Goal: Task Accomplishment & Management: Manage account settings

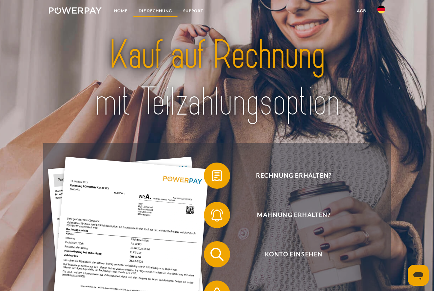
click at [170, 11] on link "DIE RECHNUNG" at bounding box center [155, 11] width 45 height 12
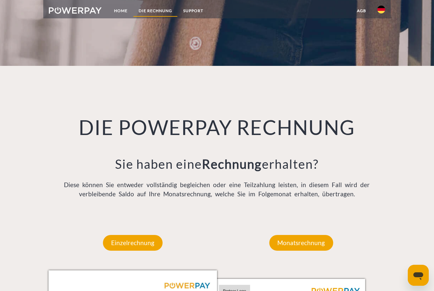
scroll to position [453, 0]
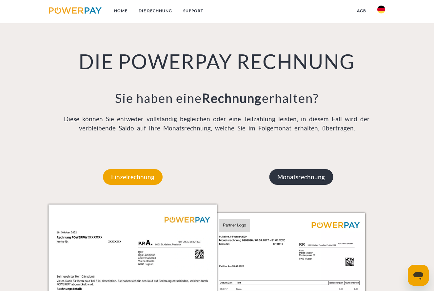
click at [299, 177] on p "Monatsrechnung" at bounding box center [301, 177] width 64 height 16
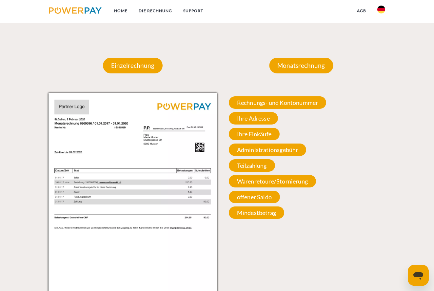
scroll to position [564, 0]
click at [290, 102] on span "Rechnungs- und Kontonummer" at bounding box center [278, 102] width 98 height 12
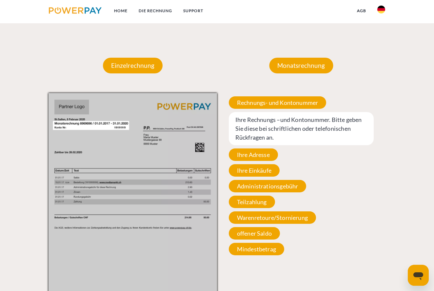
click at [290, 132] on span "Ihre Rechnungs –und Kontonummer. Bitte geben Sie diese bei schriftlichen oder t…" at bounding box center [301, 128] width 145 height 33
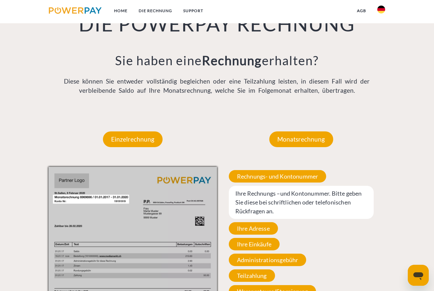
scroll to position [451, 0]
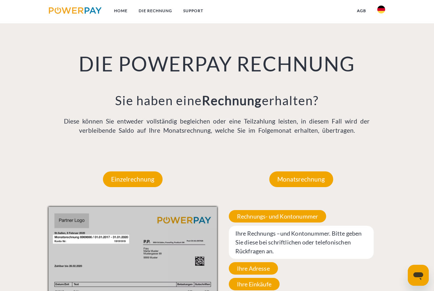
click at [85, 7] on link at bounding box center [75, 11] width 64 height 13
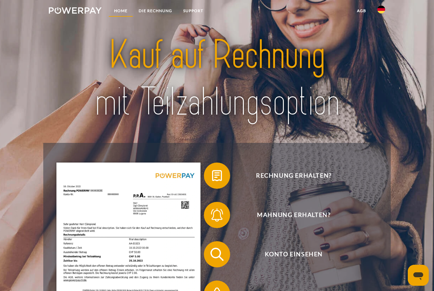
click at [116, 10] on link "Home" at bounding box center [121, 11] width 25 height 12
click at [74, 17] on link at bounding box center [75, 11] width 64 height 13
click at [76, 10] on img at bounding box center [75, 10] width 53 height 7
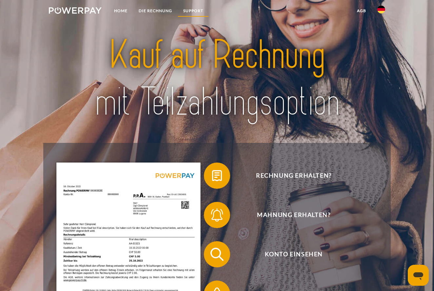
click at [196, 11] on link "SUPPORT" at bounding box center [193, 11] width 31 height 12
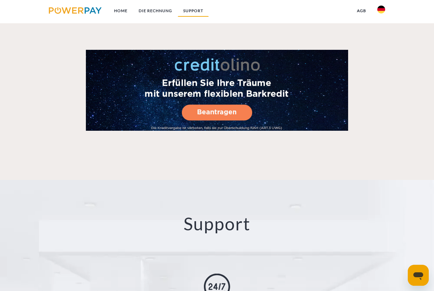
scroll to position [1075, 0]
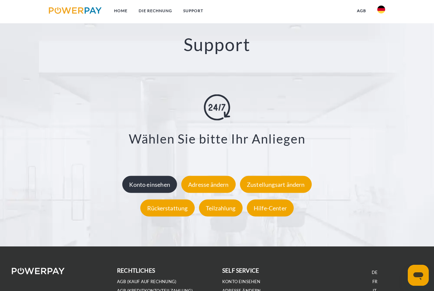
click at [151, 180] on div "Konto einsehen" at bounding box center [149, 184] width 55 height 17
click at [156, 184] on div "Konto einsehen" at bounding box center [149, 184] width 55 height 17
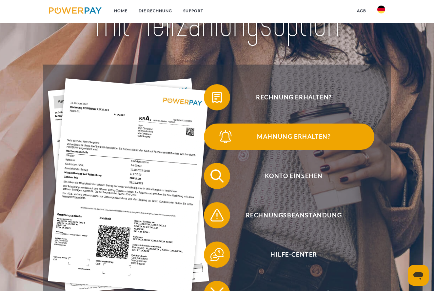
scroll to position [81, 0]
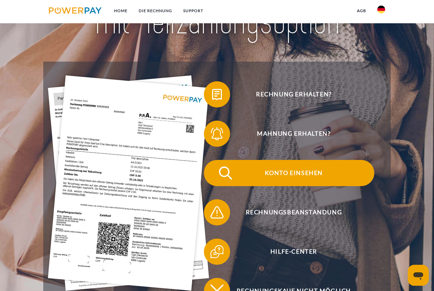
click at [296, 172] on span "Konto einsehen" at bounding box center [293, 173] width 161 height 26
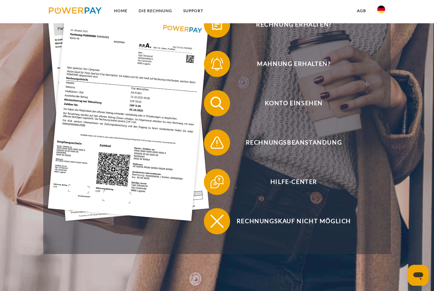
scroll to position [163, 0]
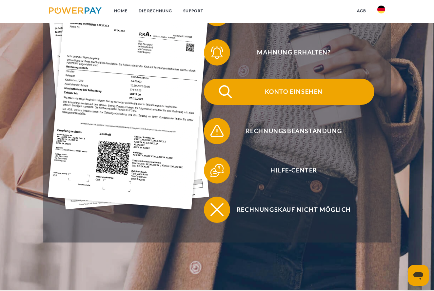
click at [304, 90] on span "Konto einsehen" at bounding box center [293, 92] width 161 height 26
